Goal: Communication & Community: Share content

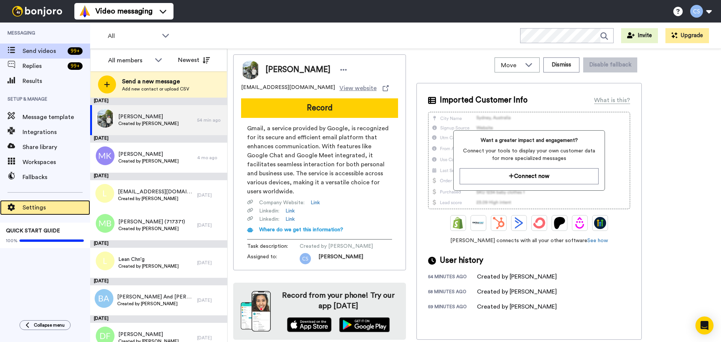
click at [44, 209] on span "Settings" at bounding box center [57, 207] width 68 height 9
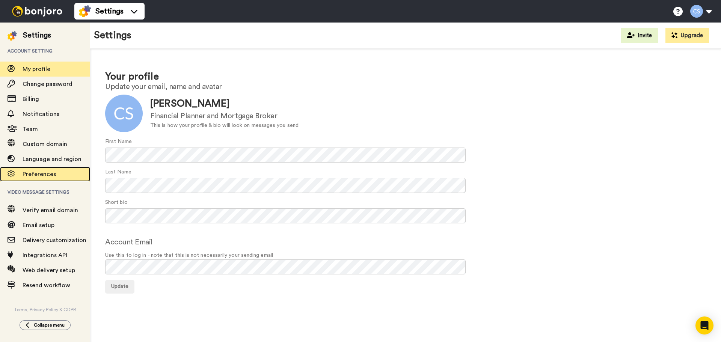
click at [55, 174] on span "Preferences" at bounding box center [57, 174] width 68 height 9
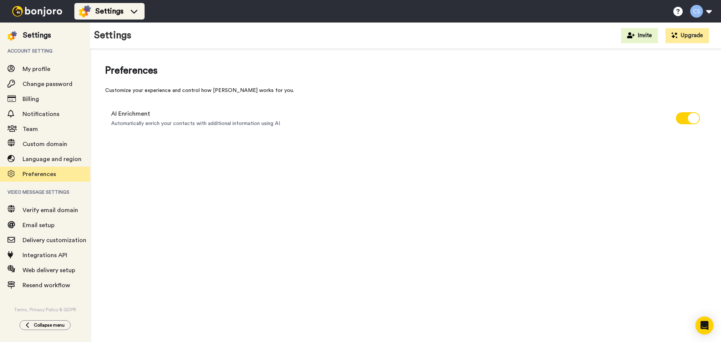
click at [86, 12] on img at bounding box center [85, 11] width 12 height 12
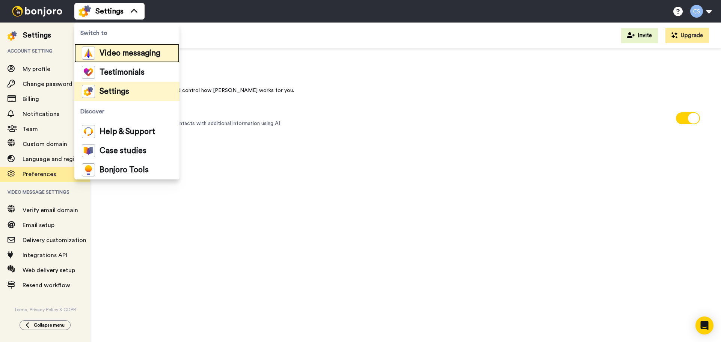
click at [87, 48] on img at bounding box center [88, 53] width 13 height 13
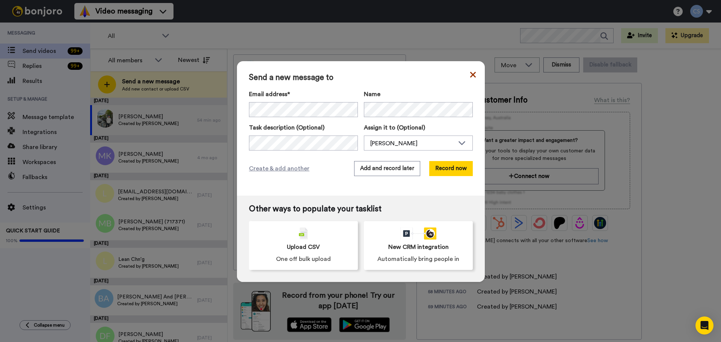
click at [470, 77] on icon at bounding box center [473, 74] width 6 height 9
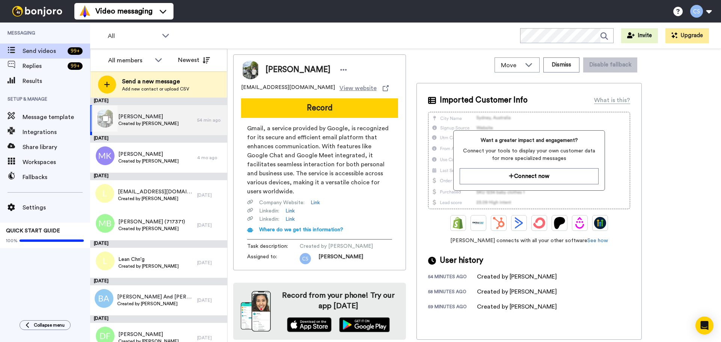
click at [144, 123] on span "Created by Chris Smith" at bounding box center [148, 123] width 60 height 6
click at [518, 64] on span "Move" at bounding box center [511, 65] width 20 height 9
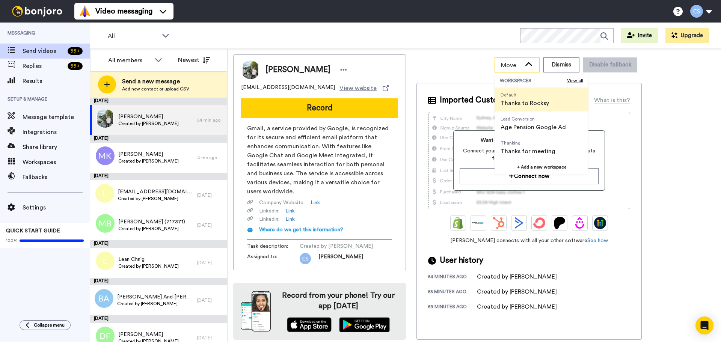
click at [518, 64] on span "Move" at bounding box center [511, 65] width 20 height 9
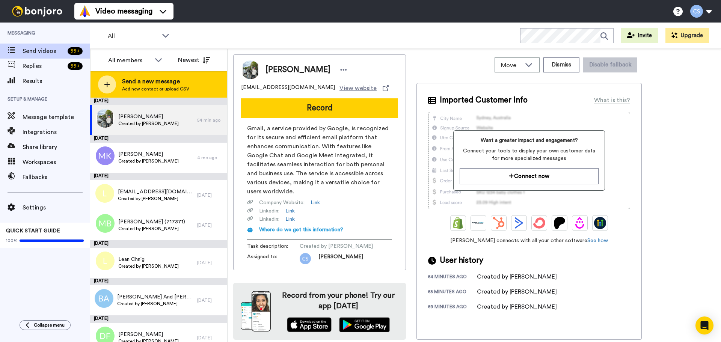
click at [159, 82] on span "Send a new message" at bounding box center [155, 81] width 67 height 9
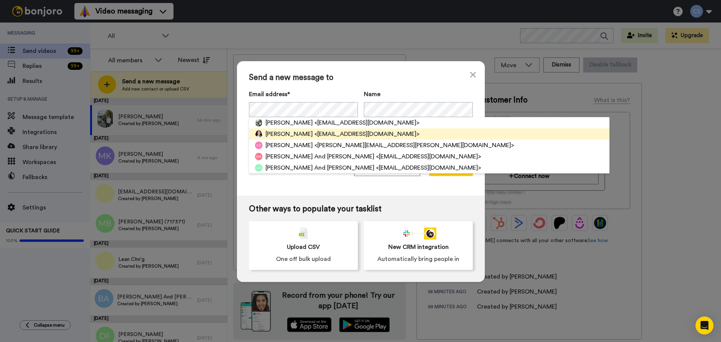
click at [369, 132] on span "<jodiemariegregory@gmail.com>" at bounding box center [366, 134] width 105 height 9
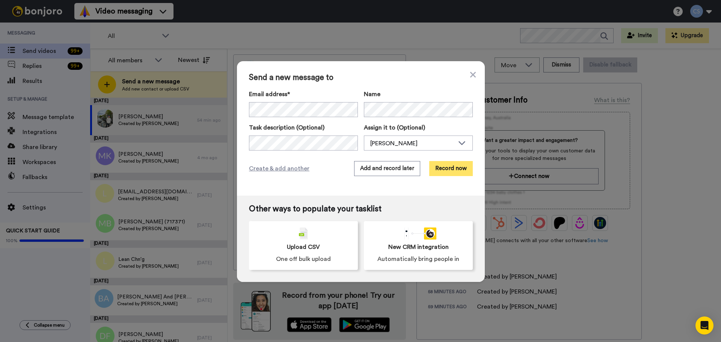
click at [441, 170] on button "Record now" at bounding box center [451, 168] width 44 height 15
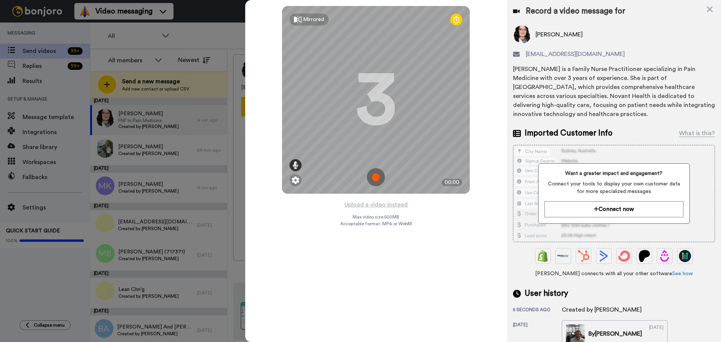
click at [297, 164] on icon at bounding box center [295, 165] width 6 height 8
click at [297, 166] on icon at bounding box center [295, 165] width 6 height 8
click at [294, 125] on div at bounding box center [296, 125] width 4 height 2
click at [294, 139] on div at bounding box center [296, 138] width 4 height 2
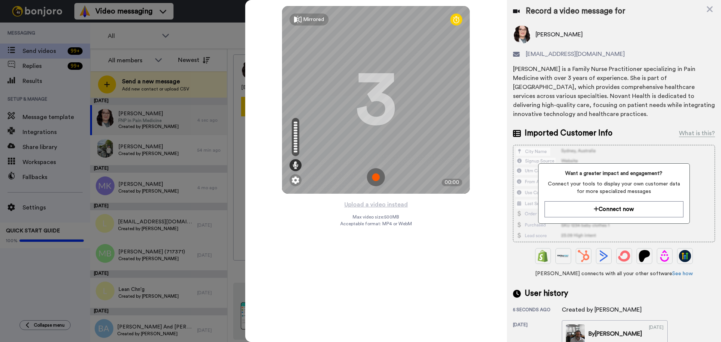
click at [296, 149] on div at bounding box center [296, 149] width 4 height 2
click at [294, 181] on img at bounding box center [296, 180] width 8 height 8
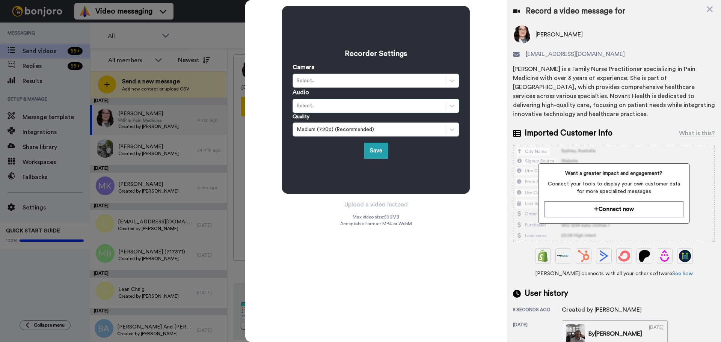
click at [325, 108] on div "Select..." at bounding box center [369, 106] width 145 height 8
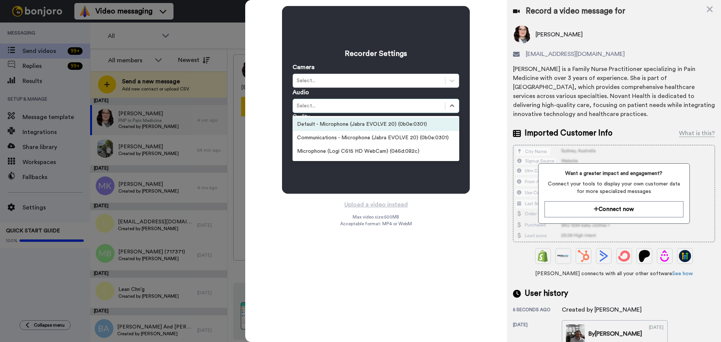
click at [330, 125] on div "Default - Microphone (Jabra EVOLVE 20) (0b0e:0301)" at bounding box center [375, 124] width 167 height 14
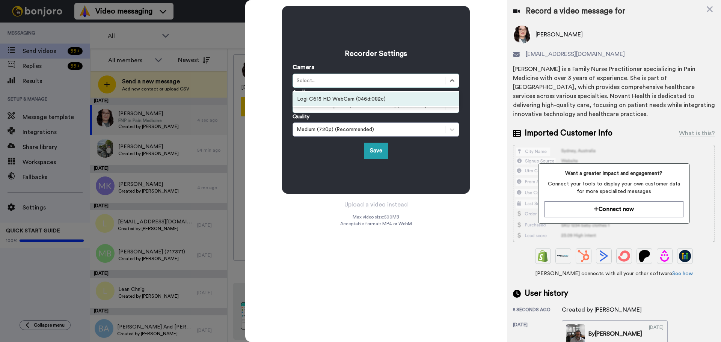
click at [332, 97] on div "Logi C615 HD WebCam (046d:082c)" at bounding box center [375, 99] width 167 height 14
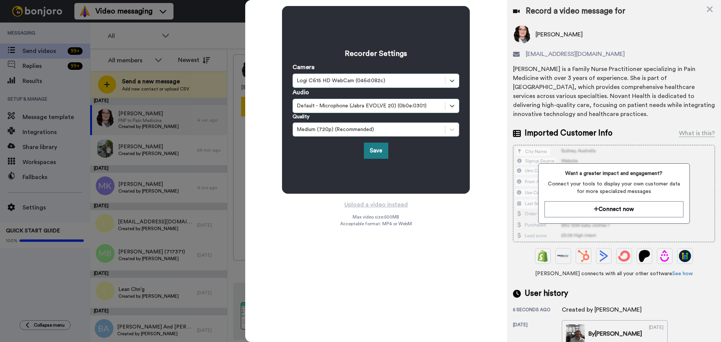
click at [375, 150] on button "Save" at bounding box center [376, 151] width 24 height 16
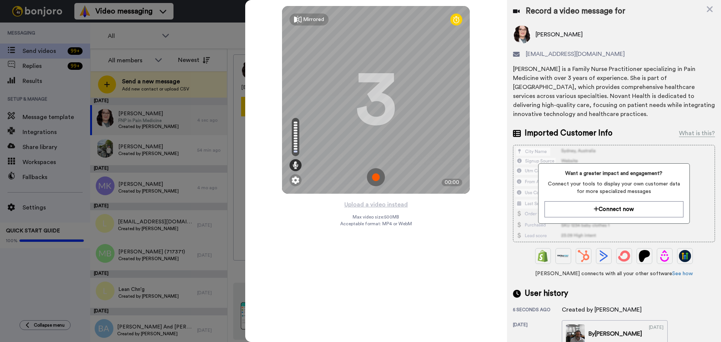
click at [378, 178] on img at bounding box center [376, 177] width 18 height 18
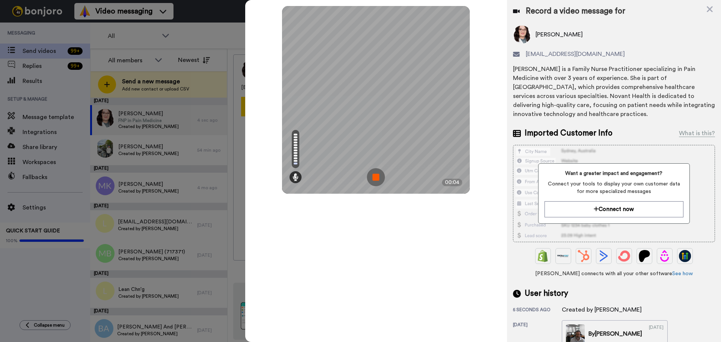
click at [378, 177] on img at bounding box center [376, 177] width 18 height 18
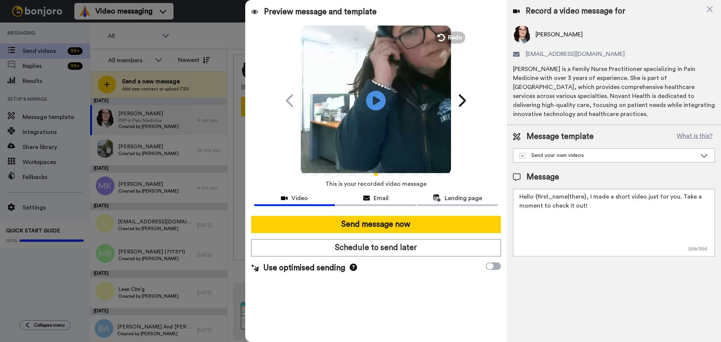
click at [375, 103] on icon "Play/Pause" at bounding box center [376, 101] width 20 height 36
click at [706, 9] on icon at bounding box center [710, 9] width 8 height 9
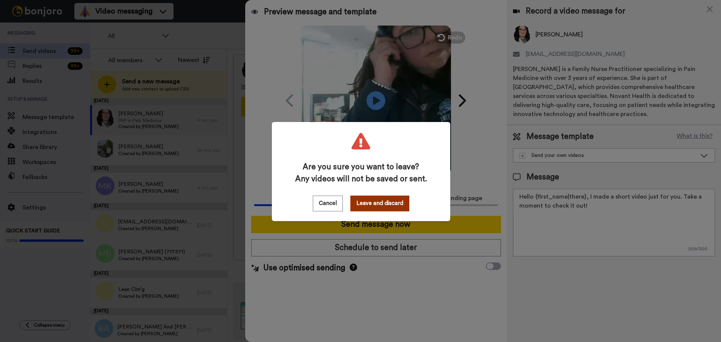
click at [365, 203] on button "Leave and discard" at bounding box center [379, 204] width 59 height 16
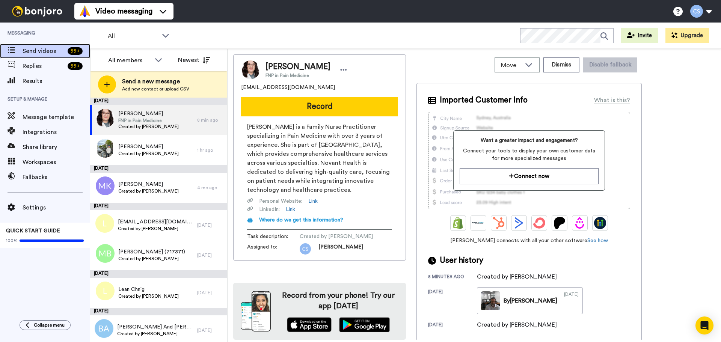
click at [44, 50] on span "Send videos" at bounding box center [44, 51] width 42 height 9
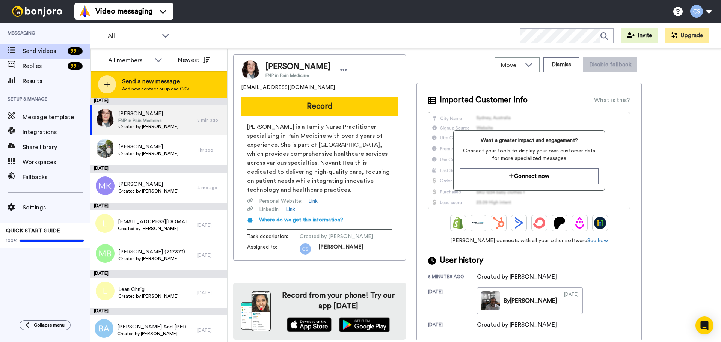
click at [128, 79] on span "Send a new message" at bounding box center [155, 81] width 67 height 9
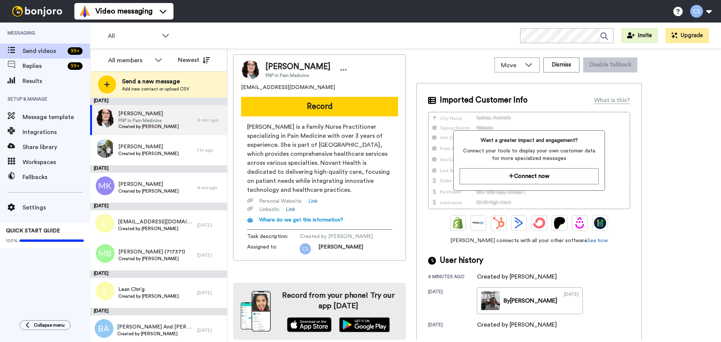
click at [152, 82] on span "Send a new message" at bounding box center [155, 81] width 67 height 9
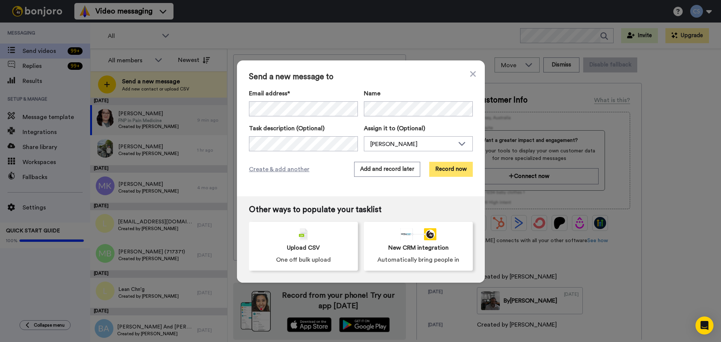
click at [441, 169] on button "Record now" at bounding box center [451, 169] width 44 height 15
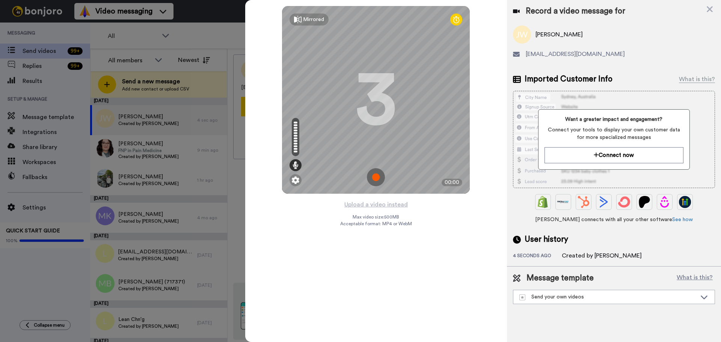
click at [371, 175] on img at bounding box center [376, 177] width 18 height 18
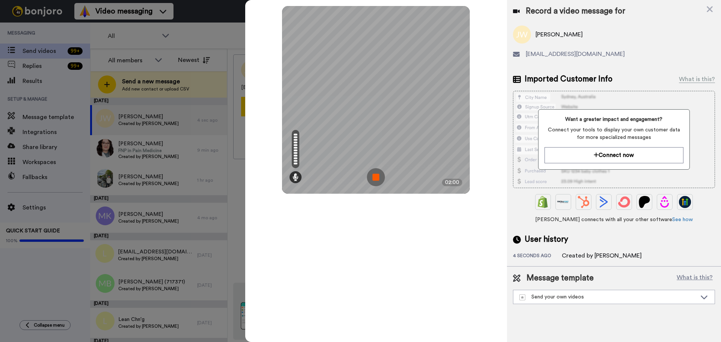
click at [378, 170] on img at bounding box center [376, 177] width 18 height 18
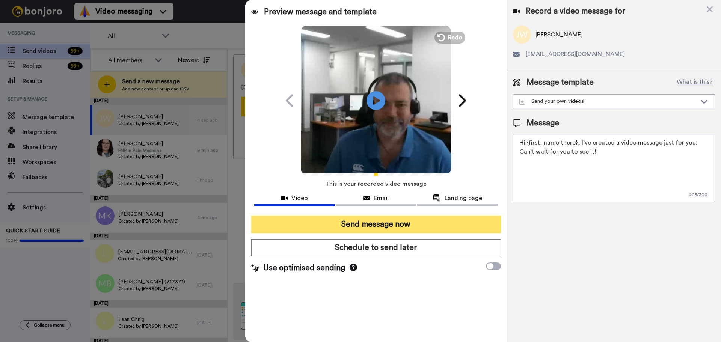
click at [409, 224] on button "Send message now" at bounding box center [376, 224] width 250 height 17
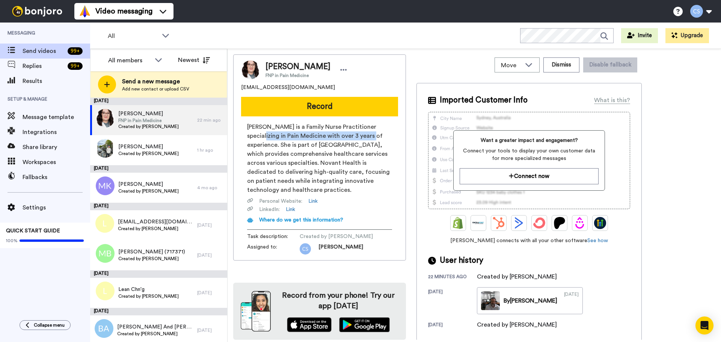
drag, startPoint x: 277, startPoint y: 137, endPoint x: 378, endPoint y: 136, distance: 101.4
click at [376, 136] on span "[PERSON_NAME] is a Family Nurse Practitioner specializing in Pain Medicine with…" at bounding box center [319, 158] width 145 height 72
drag, startPoint x: 285, startPoint y: 144, endPoint x: 339, endPoint y: 145, distance: 53.3
click at [339, 145] on span "[PERSON_NAME] is a Family Nurse Practitioner specializing in Pain Medicine with…" at bounding box center [319, 158] width 145 height 72
drag, startPoint x: 370, startPoint y: 145, endPoint x: 307, endPoint y: 145, distance: 62.7
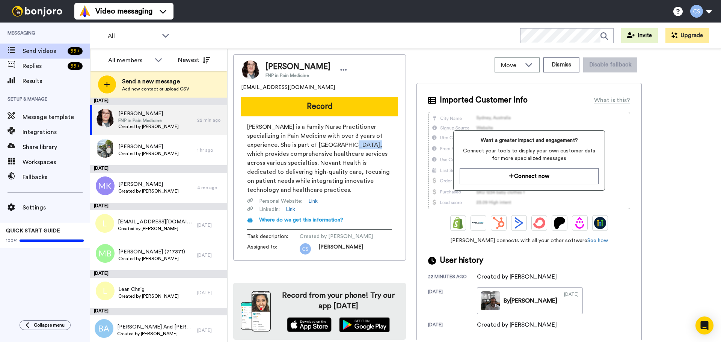
click at [318, 145] on span "Jodie Gregory is a Family Nurse Practitioner specializing in Pain Medicine with…" at bounding box center [319, 158] width 145 height 72
drag, startPoint x: 280, startPoint y: 146, endPoint x: 377, endPoint y: 149, distance: 96.5
click at [331, 146] on span "Jodie Gregory is a Family Nurse Practitioner specializing in Pain Medicine with…" at bounding box center [319, 158] width 145 height 72
drag, startPoint x: 298, startPoint y: 155, endPoint x: 368, endPoint y: 160, distance: 69.6
click at [352, 158] on span "[PERSON_NAME] is a Family Nurse Practitioner specializing in Pain Medicine with…" at bounding box center [319, 158] width 145 height 72
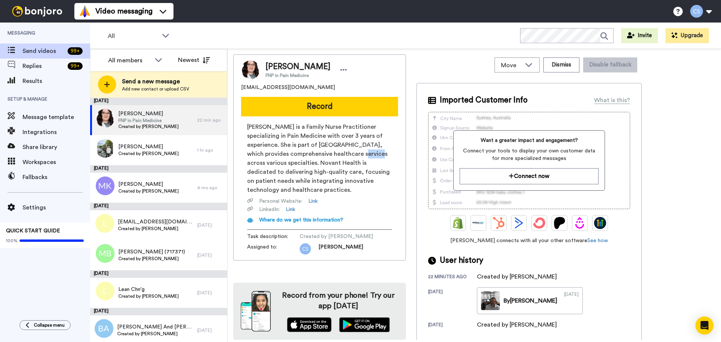
click at [348, 159] on span "[PERSON_NAME] is a Family Nurse Practitioner specializing in Pain Medicine with…" at bounding box center [319, 158] width 145 height 72
drag, startPoint x: 301, startPoint y: 172, endPoint x: 301, endPoint y: 185, distance: 13.1
click at [301, 174] on span "[PERSON_NAME] is a Family Nurse Practitioner specializing in Pain Medicine with…" at bounding box center [319, 158] width 145 height 72
click at [322, 163] on span "[PERSON_NAME] is a Family Nurse Practitioner specializing in Pain Medicine with…" at bounding box center [319, 158] width 145 height 72
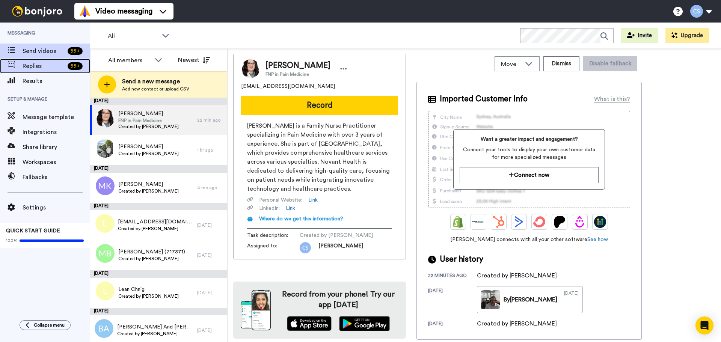
click at [31, 60] on div "Replies 99 +" at bounding box center [45, 66] width 90 height 15
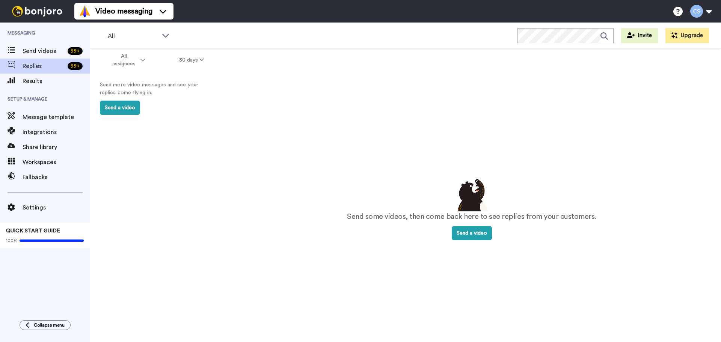
click at [45, 48] on span "Send videos" at bounding box center [44, 51] width 42 height 9
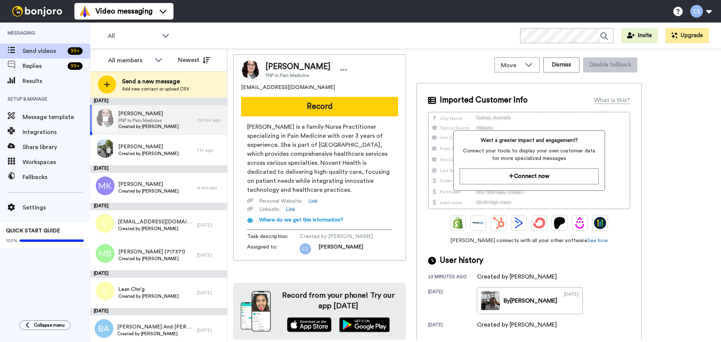
click at [217, 119] on div "23 min ago" at bounding box center [210, 120] width 26 height 6
click at [340, 69] on icon at bounding box center [343, 70] width 6 height 2
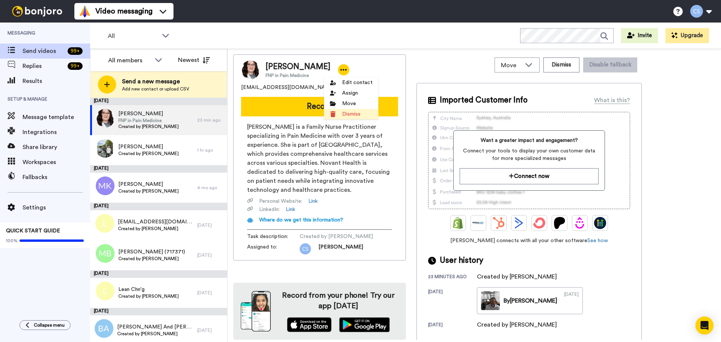
click at [349, 114] on li "Dismiss" at bounding box center [351, 114] width 54 height 11
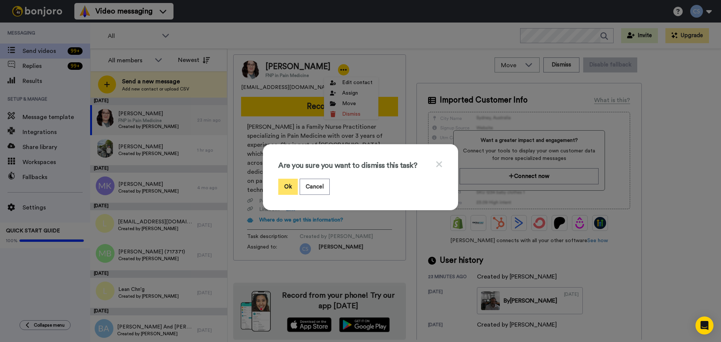
click at [283, 187] on button "Ok" at bounding box center [288, 187] width 20 height 16
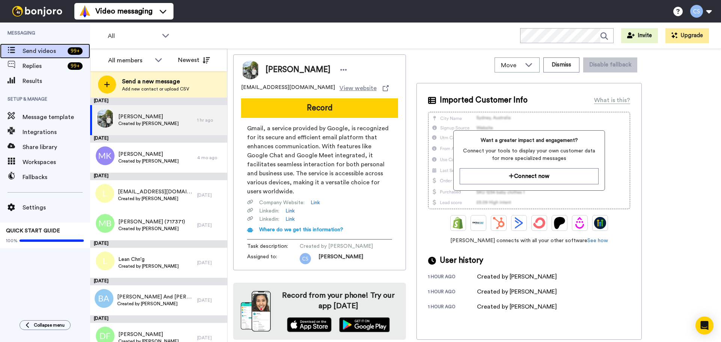
click at [40, 50] on span "Send videos" at bounding box center [44, 51] width 42 height 9
click at [36, 13] on img at bounding box center [37, 11] width 56 height 11
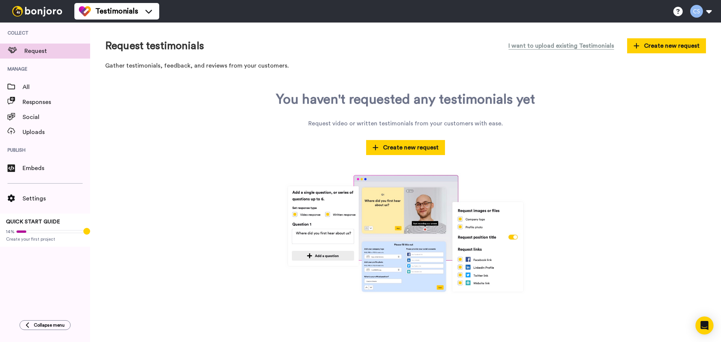
click at [23, 11] on img at bounding box center [37, 11] width 56 height 11
click at [27, 86] on span "All" at bounding box center [57, 87] width 68 height 9
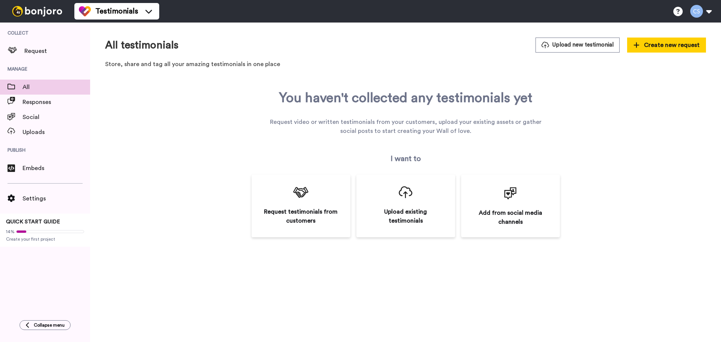
click at [26, 13] on img at bounding box center [37, 11] width 56 height 11
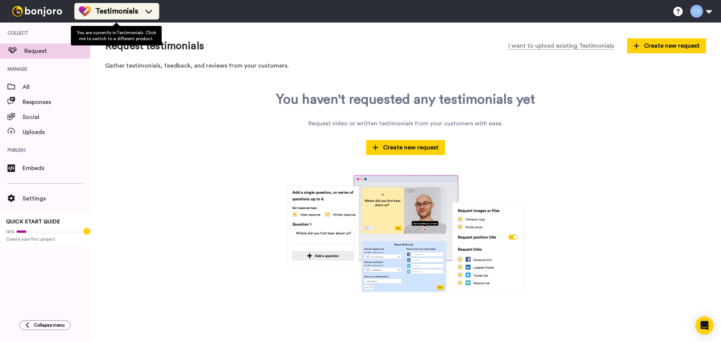
click at [136, 11] on span "Testimonials" at bounding box center [116, 11] width 43 height 11
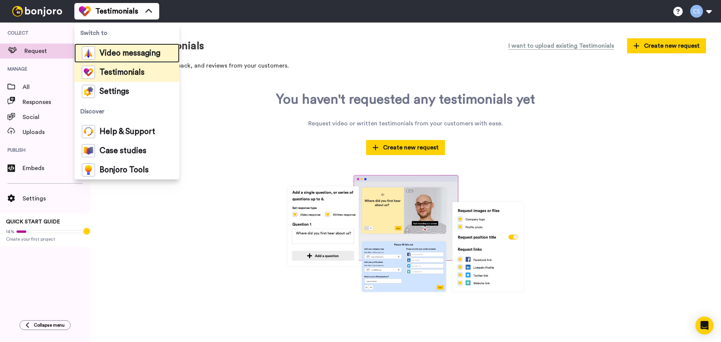
click at [125, 52] on span "Video messaging" at bounding box center [129, 54] width 61 height 8
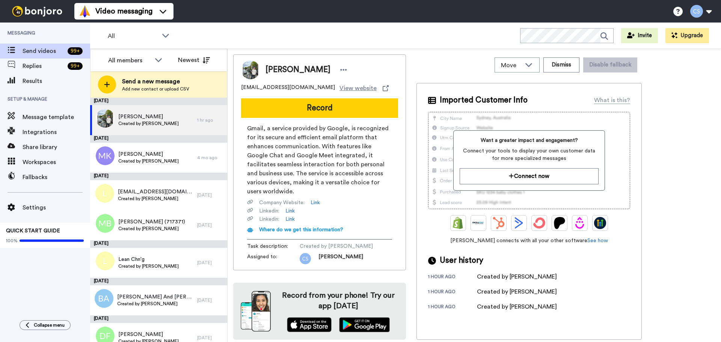
click at [149, 86] on span "Add new contact or upload CSV" at bounding box center [155, 89] width 67 height 6
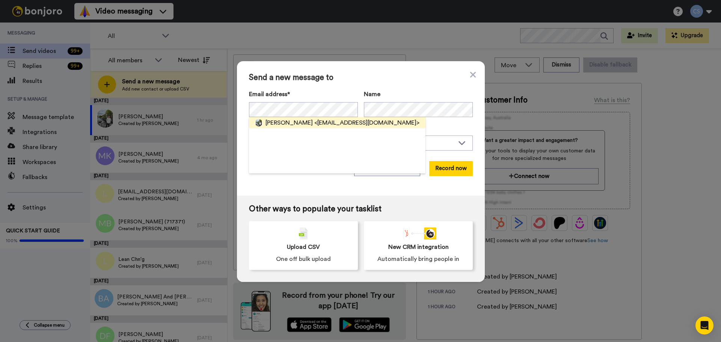
click at [279, 121] on span "Andrew Nguyen" at bounding box center [288, 122] width 47 height 9
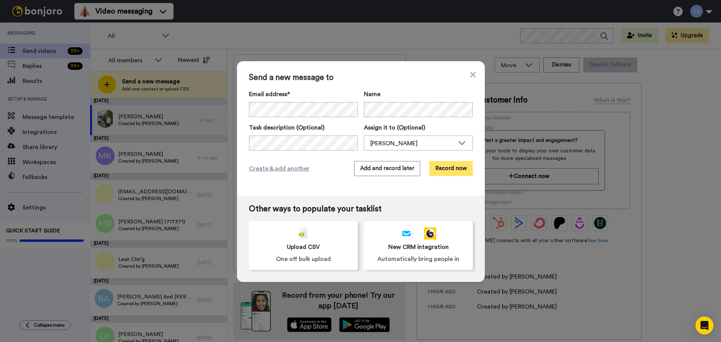
click at [444, 163] on button "Record now" at bounding box center [451, 168] width 44 height 15
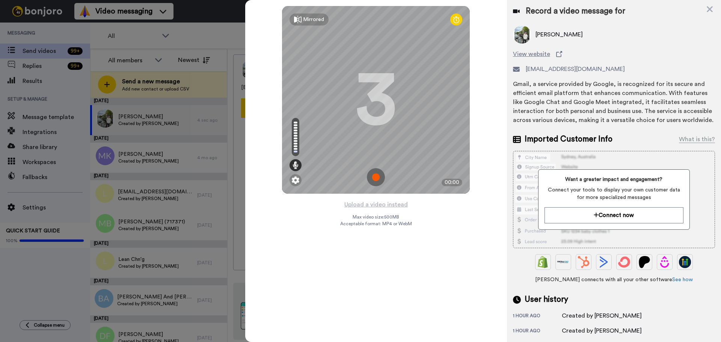
drag, startPoint x: 375, startPoint y: 175, endPoint x: 378, endPoint y: 169, distance: 6.1
click at [375, 175] on img at bounding box center [376, 177] width 18 height 18
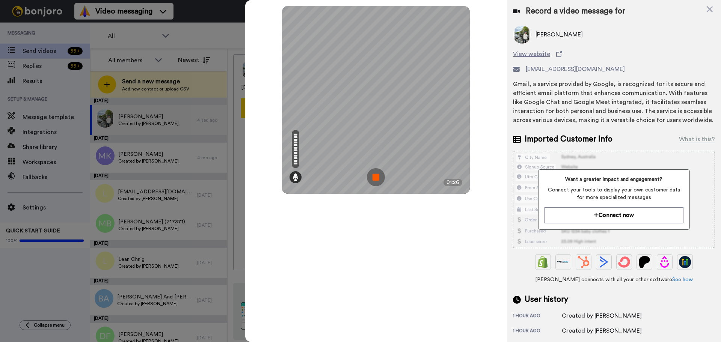
click at [378, 181] on img at bounding box center [376, 177] width 18 height 18
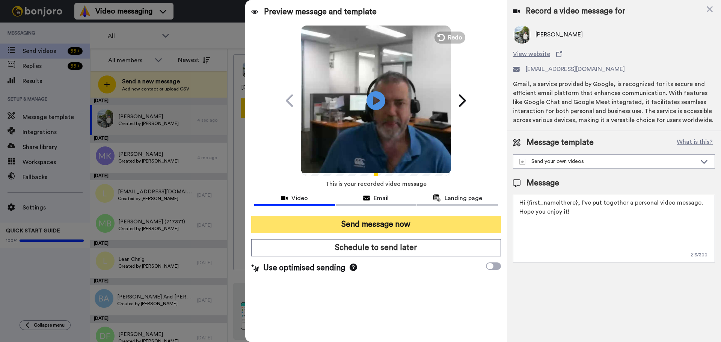
click at [395, 231] on button "Send message now" at bounding box center [376, 224] width 250 height 17
